Goal: Task Accomplishment & Management: Manage account settings

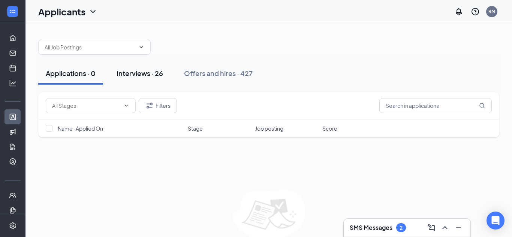
click at [148, 69] on div "Interviews · 26" at bounding box center [140, 73] width 46 height 9
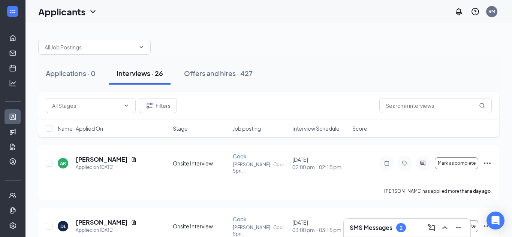
click at [327, 127] on span "Interview Schedule" at bounding box center [315, 128] width 47 height 7
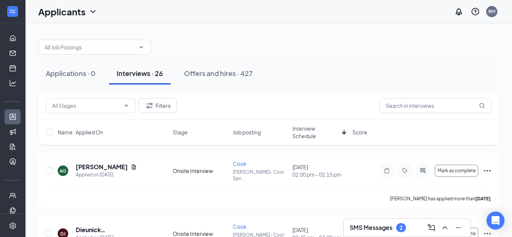
click at [315, 135] on span "Interview Schedule" at bounding box center [315, 132] width 46 height 15
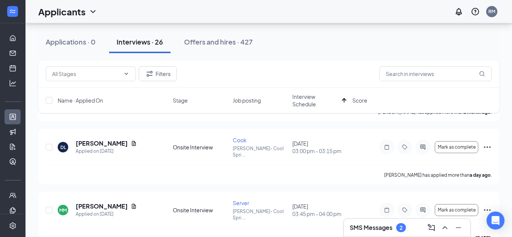
scroll to position [87, 0]
click at [52, 38] on div "Applications · 1" at bounding box center [70, 41] width 48 height 9
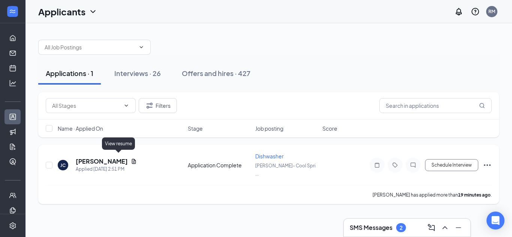
click at [131, 159] on icon "Document" at bounding box center [134, 162] width 6 height 6
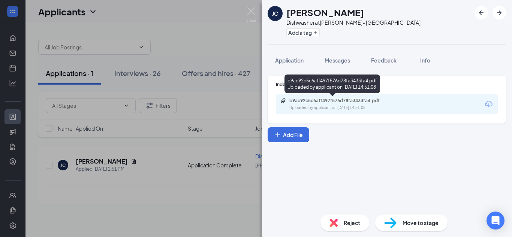
click at [356, 102] on div "b9ac92c5e6aff497f576d78fa3433fa4.pdf" at bounding box center [341, 101] width 105 height 6
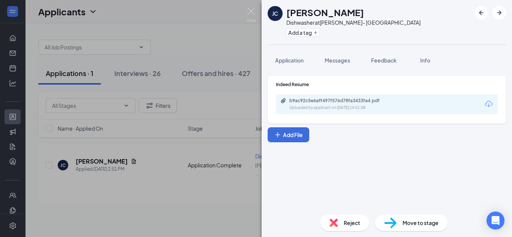
click at [341, 226] on div "Reject" at bounding box center [345, 223] width 49 height 16
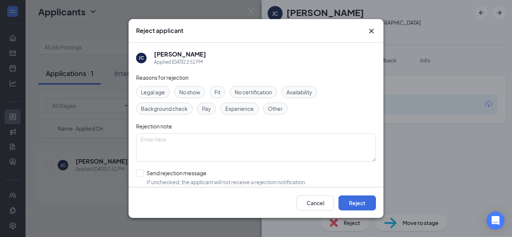
click at [231, 107] on span "Experience" at bounding box center [239, 109] width 28 height 8
click at [234, 145] on textarea at bounding box center [256, 147] width 240 height 28
type textarea "n"
type textarea ";"
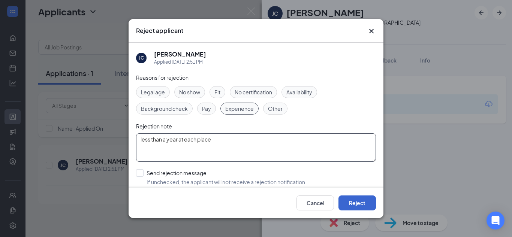
type textarea "less than a year at each place"
click at [349, 201] on button "Reject" at bounding box center [357, 203] width 37 height 15
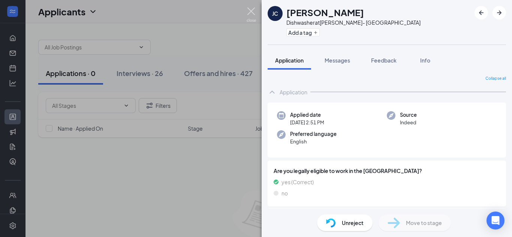
click at [252, 10] on img at bounding box center [251, 14] width 9 height 15
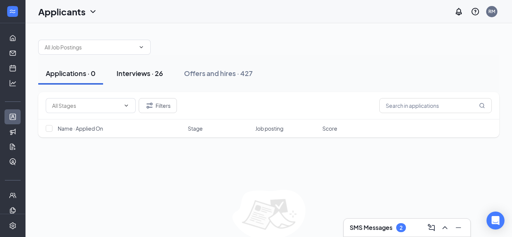
click at [142, 67] on button "Interviews · 26" at bounding box center [139, 73] width 61 height 22
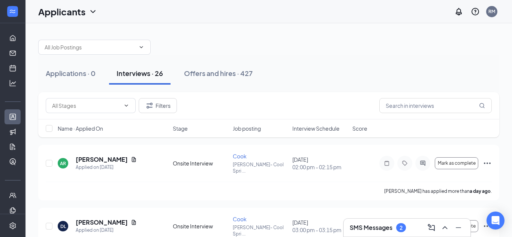
click at [335, 125] on span "Interview Schedule" at bounding box center [315, 128] width 47 height 7
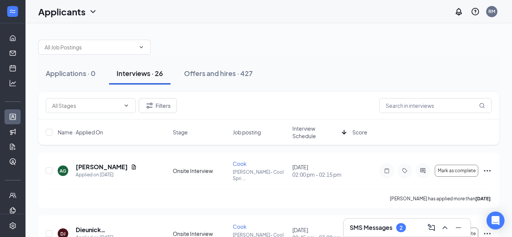
click at [306, 127] on span "Interview Schedule" at bounding box center [315, 132] width 46 height 15
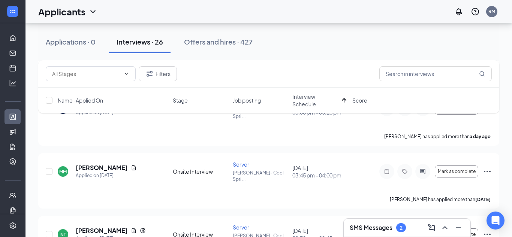
scroll to position [126, 0]
click at [131, 165] on icon "Document" at bounding box center [134, 168] width 6 height 6
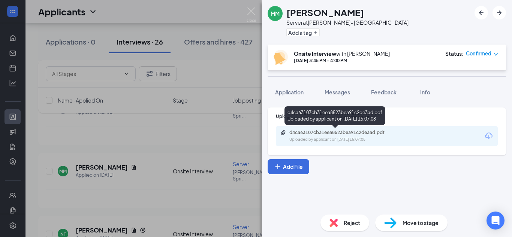
click at [325, 135] on div "d4ca63107cb31eea8523bea91c2de3ad.pdf" at bounding box center [341, 133] width 105 height 6
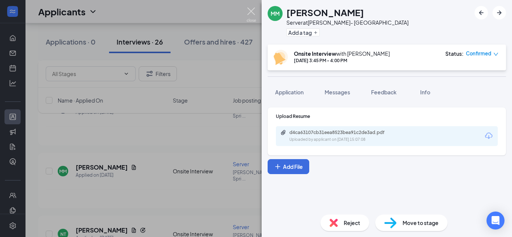
click at [255, 20] on img at bounding box center [251, 14] width 9 height 15
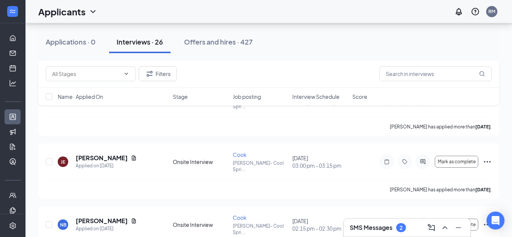
scroll to position [213, 0]
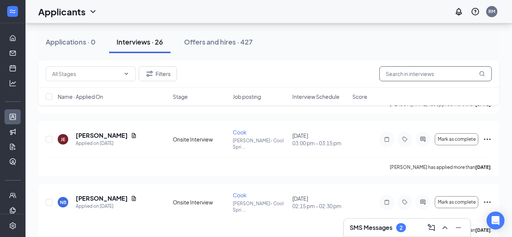
click at [449, 76] on input "text" at bounding box center [435, 73] width 112 height 15
type input "my"
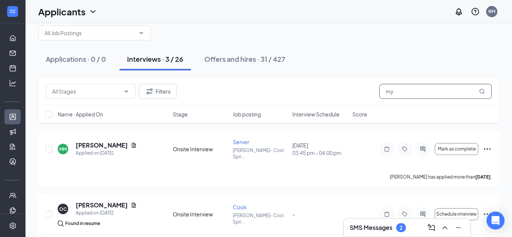
scroll to position [19, 0]
